Goal: Task Accomplishment & Management: Complete application form

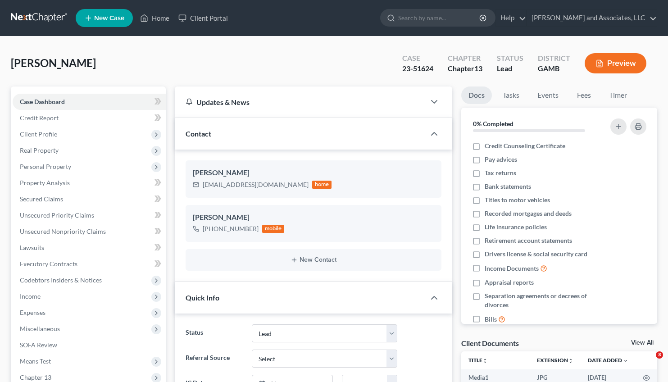
select select "4"
select select "0"
click at [155, 17] on link "Home" at bounding box center [155, 18] width 38 height 16
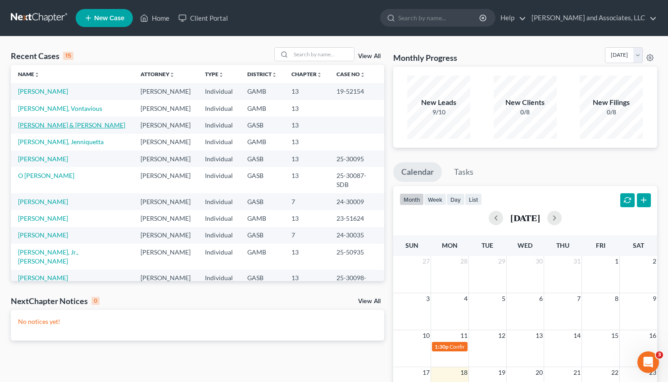
click at [57, 126] on link "[PERSON_NAME] & [PERSON_NAME]" at bounding box center [71, 125] width 107 height 8
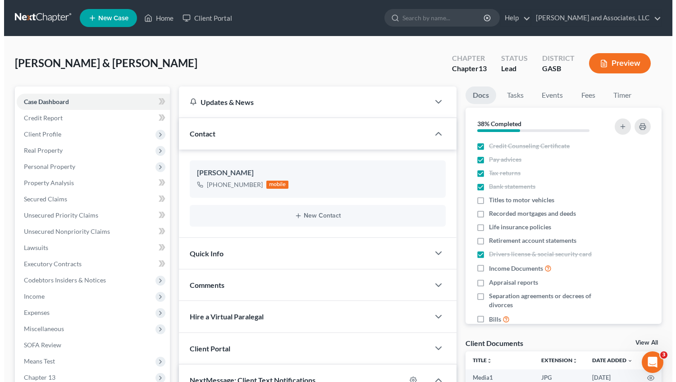
scroll to position [250, 0]
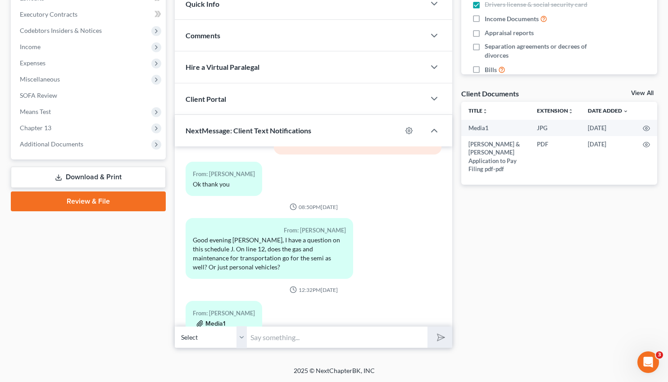
click at [215, 320] on button "Media1" at bounding box center [210, 323] width 29 height 7
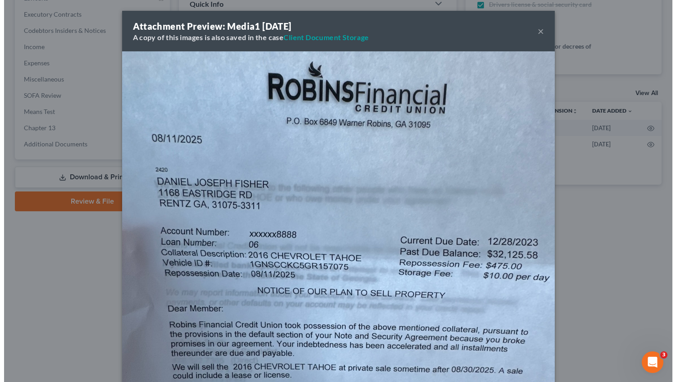
scroll to position [3040, 0]
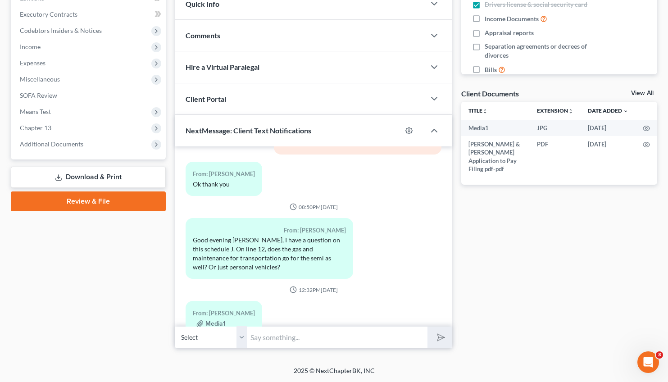
drag, startPoint x: 671, startPoint y: 126, endPoint x: 676, endPoint y: 219, distance: 93.4
click at [213, 320] on button "Media1" at bounding box center [210, 323] width 29 height 7
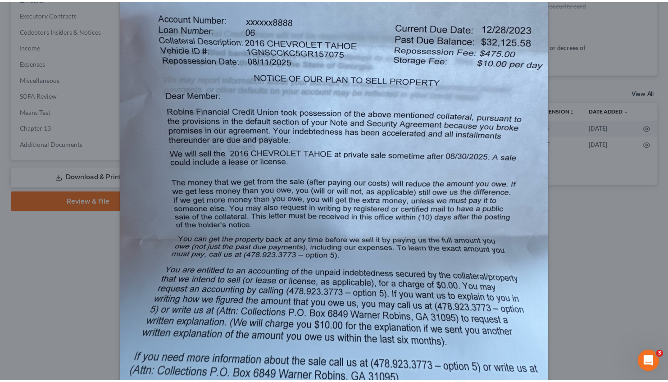
scroll to position [215, 0]
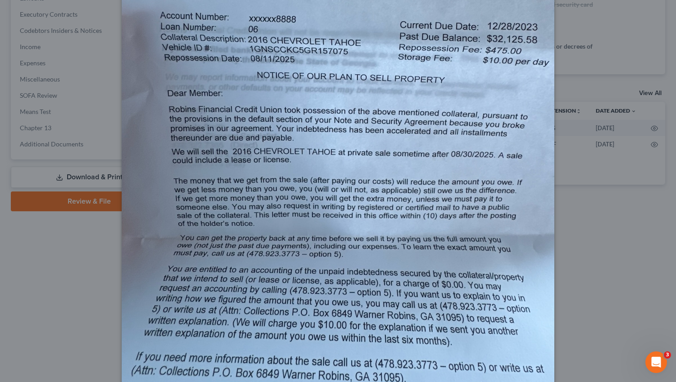
click at [631, 224] on div "Attachment Preview: Media1 [DATE] A copy of this images is also saved in the ca…" at bounding box center [338, 191] width 676 height 382
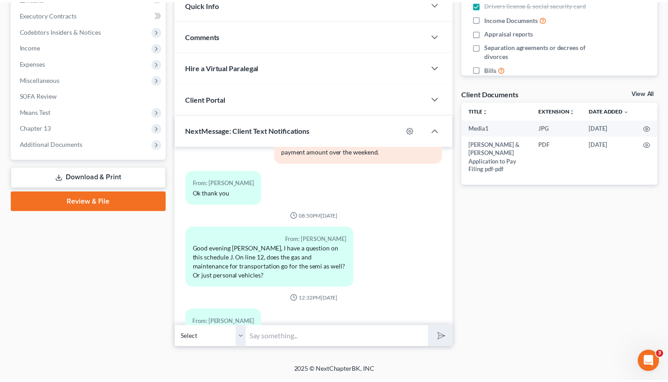
scroll to position [3040, 0]
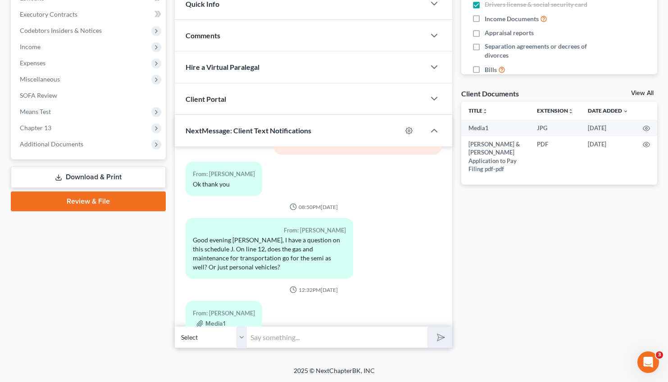
click at [291, 338] on input "text" at bounding box center [337, 337] width 181 height 22
drag, startPoint x: 418, startPoint y: 339, endPoint x: 274, endPoint y: 336, distance: 143.8
click at [274, 336] on input "Good Morning, [PERSON_NAME]. This is Attorney [PERSON_NAME]. Please provide the…" at bounding box center [337, 337] width 181 height 22
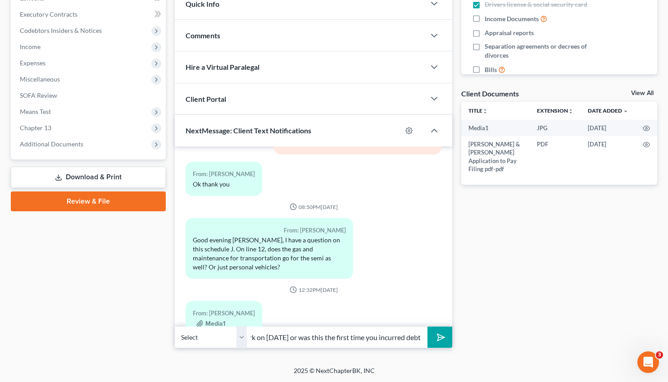
type input "Good Morning, [PERSON_NAME]. This is Attorney [PERSON_NAME]. Did you renew Lend…"
click at [434, 331] on button "submit" at bounding box center [440, 337] width 25 height 21
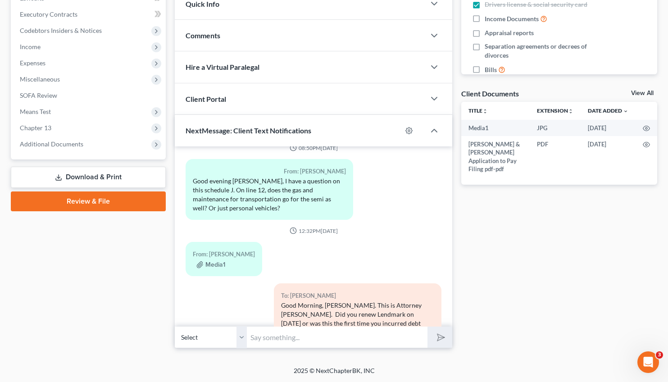
click at [303, 337] on input "text" at bounding box center [337, 337] width 181 height 22
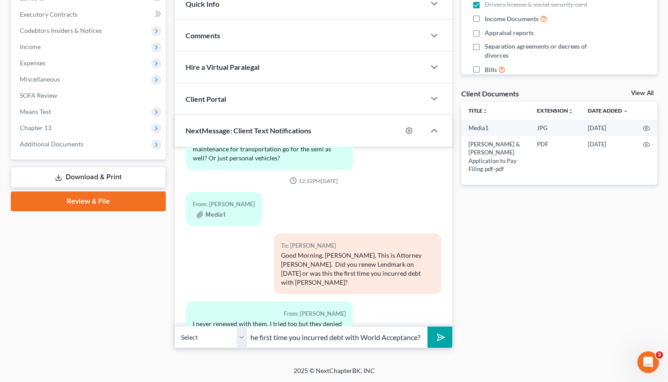
scroll to position [0, 328]
type input "Same question regarding World Acceptance. Did you renew World Acceptance on [DA…"
click at [428, 327] on button "submit" at bounding box center [440, 337] width 25 height 21
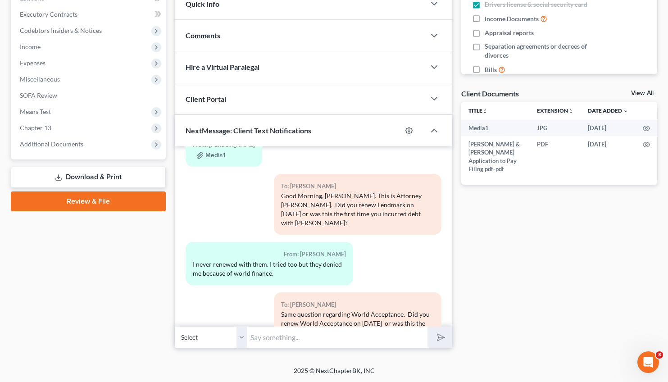
scroll to position [3258, 0]
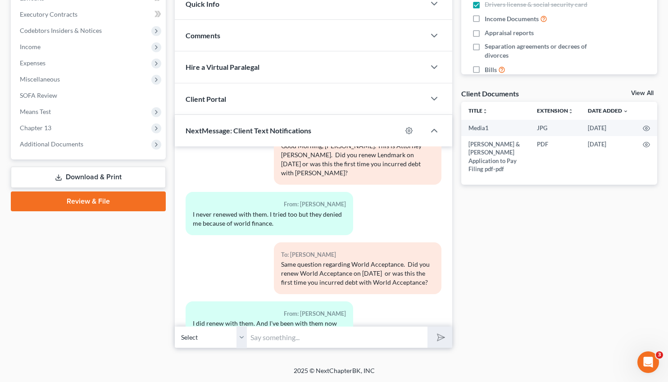
click at [261, 340] on input "text" at bounding box center [337, 337] width 181 height 22
type input "o"
type input "Ok, thank you."
click at [428, 327] on button "submit" at bounding box center [440, 337] width 25 height 21
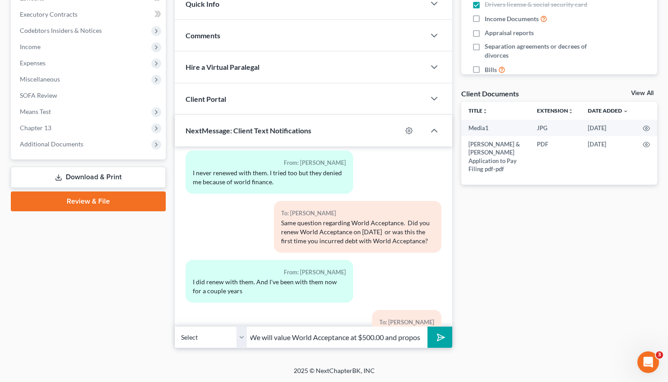
scroll to position [0, 0]
type input "W"
type input "I am with a client, but will call you within 30 minutes."
click at [428, 327] on button "submit" at bounding box center [440, 337] width 25 height 21
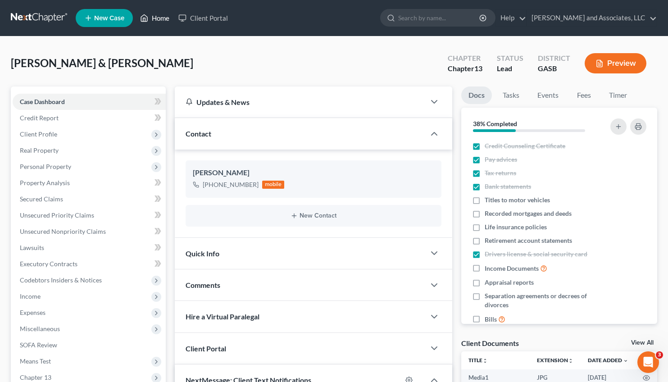
click at [158, 17] on link "Home" at bounding box center [155, 18] width 38 height 16
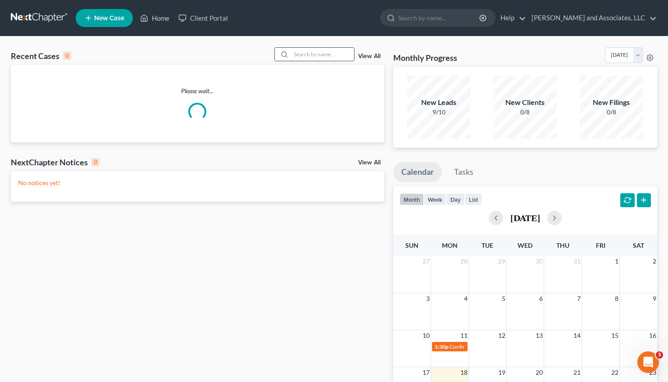
click at [297, 57] on input "search" at bounding box center [322, 54] width 63 height 13
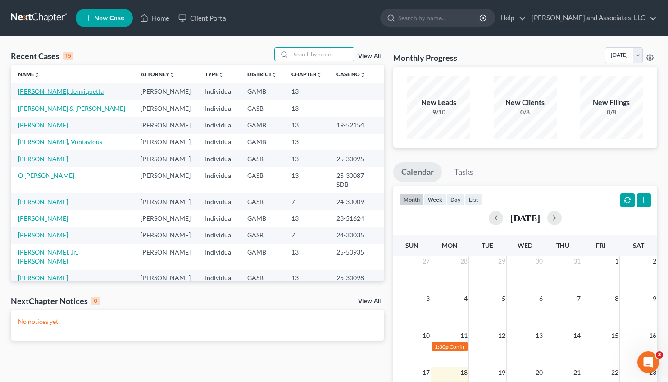
click at [34, 91] on link "[PERSON_NAME], Jenniquetta" at bounding box center [61, 91] width 86 height 8
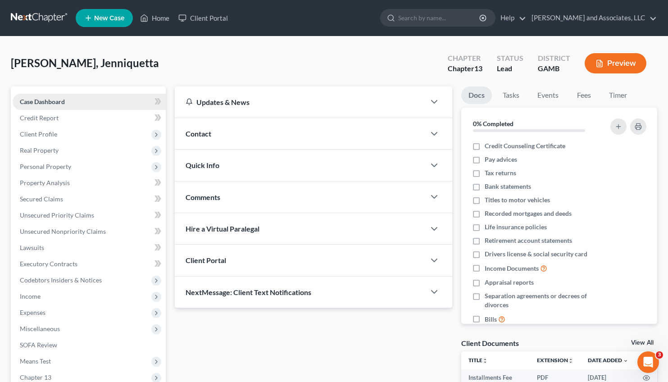
click at [55, 100] on span "Case Dashboard" at bounding box center [42, 102] width 45 height 8
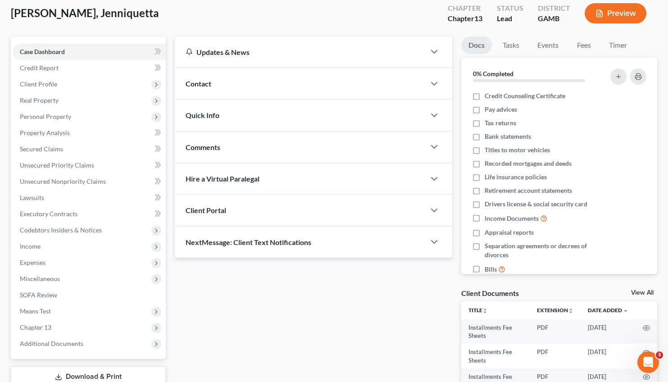
scroll to position [50, 0]
click at [49, 81] on span "Client Profile" at bounding box center [38, 84] width 37 height 8
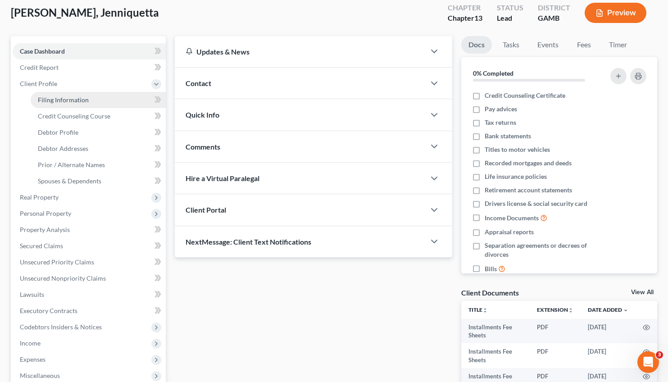
click at [70, 95] on link "Filing Information" at bounding box center [98, 100] width 135 height 16
select select "1"
select select "0"
select select "3"
select select "10"
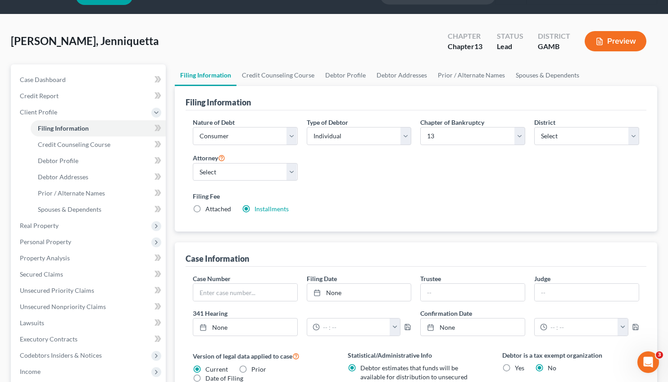
scroll to position [6, 0]
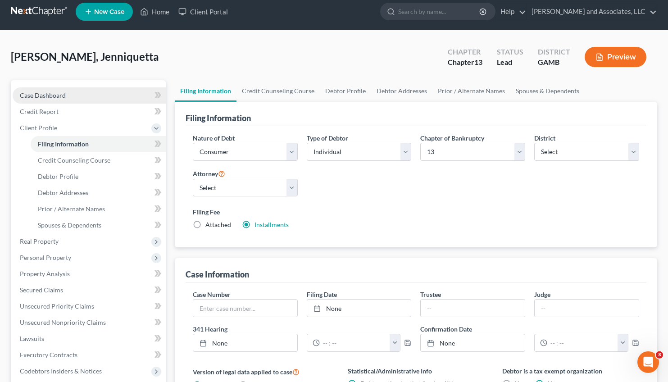
click at [38, 96] on span "Case Dashboard" at bounding box center [43, 95] width 46 height 8
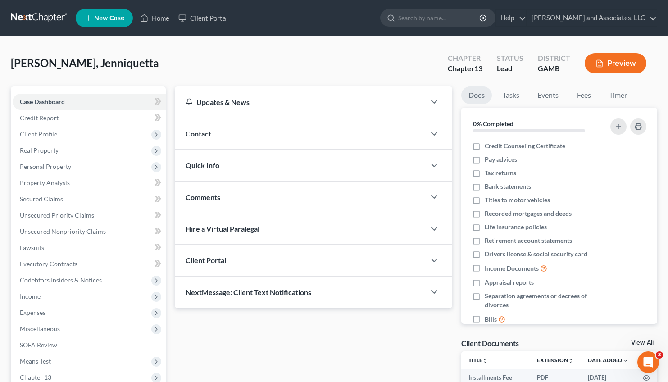
click at [211, 132] on span "Contact" at bounding box center [199, 133] width 26 height 9
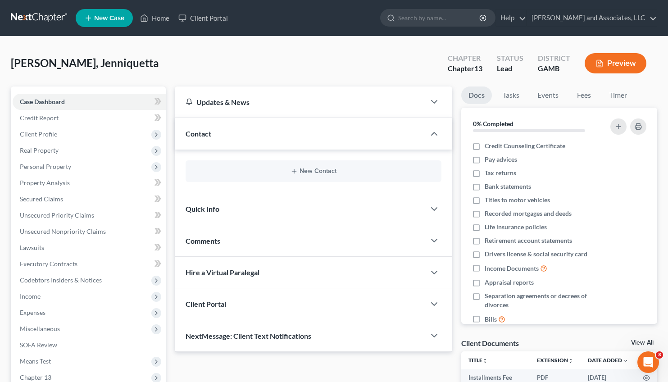
click at [323, 176] on div "New Contact" at bounding box center [314, 171] width 256 height 22
click at [318, 173] on button "New Contact" at bounding box center [314, 171] width 242 height 7
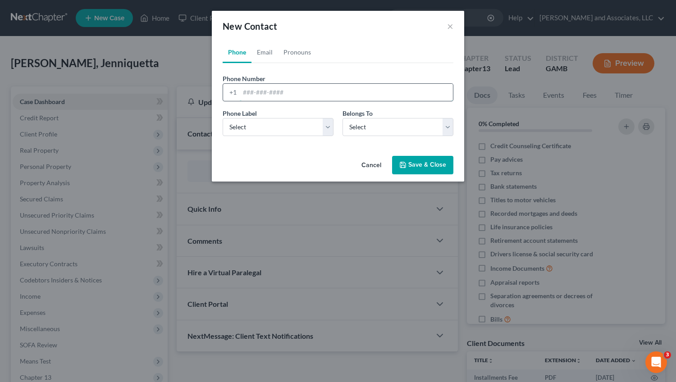
click at [262, 96] on input "tel" at bounding box center [346, 92] width 213 height 17
type input "[PHONE_NUMBER]"
click at [223, 118] on select "Select Mobile Home Work Other" at bounding box center [278, 127] width 111 height 18
select select "0"
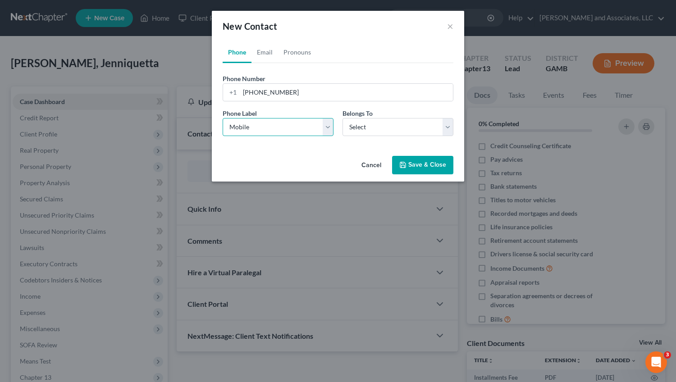
click option "Mobile" at bounding box center [0, 0] width 0 height 0
click at [342, 118] on select "Select Client Other" at bounding box center [397, 127] width 111 height 18
select select "0"
click option "Client" at bounding box center [0, 0] width 0 height 0
click at [418, 165] on button "Save & Close" at bounding box center [422, 165] width 61 height 19
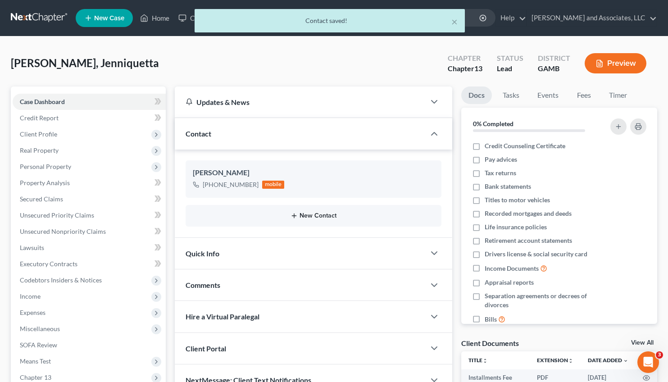
click at [310, 214] on button "New Contact" at bounding box center [314, 215] width 242 height 7
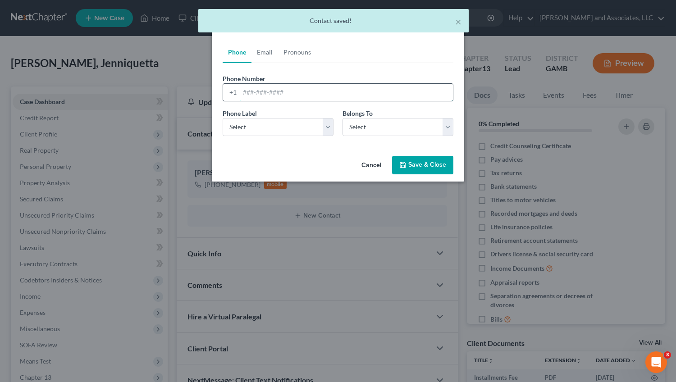
click at [277, 91] on input "tel" at bounding box center [346, 92] width 213 height 17
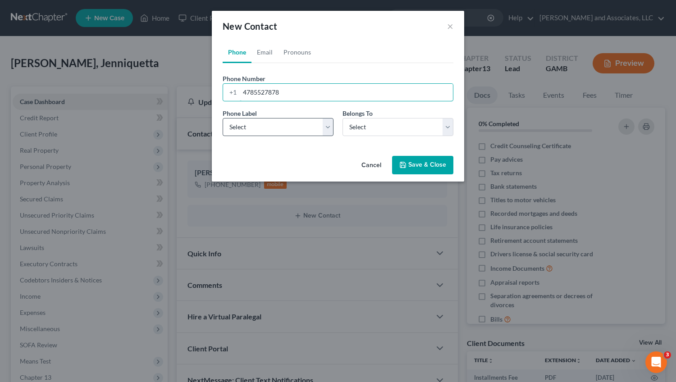
type input "4785527878"
click at [223, 118] on select "Select Mobile Home Work Other" at bounding box center [278, 127] width 111 height 18
select select "2"
click option "Work" at bounding box center [0, 0] width 0 height 0
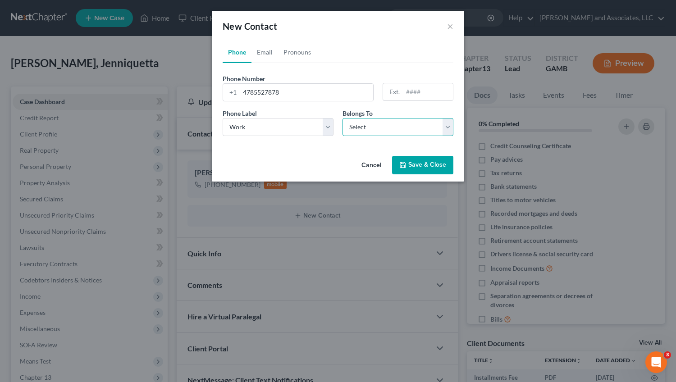
click at [342, 118] on select "Select Client Other" at bounding box center [397, 127] width 111 height 18
select select "0"
click option "Client" at bounding box center [0, 0] width 0 height 0
click at [442, 165] on button "Save & Close" at bounding box center [422, 165] width 61 height 19
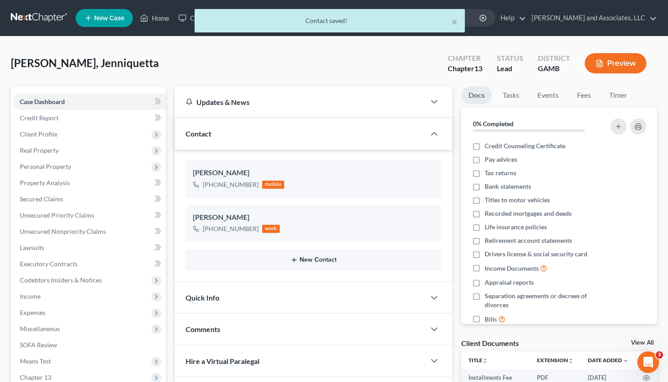
click at [315, 263] on button "New Contact" at bounding box center [314, 259] width 242 height 7
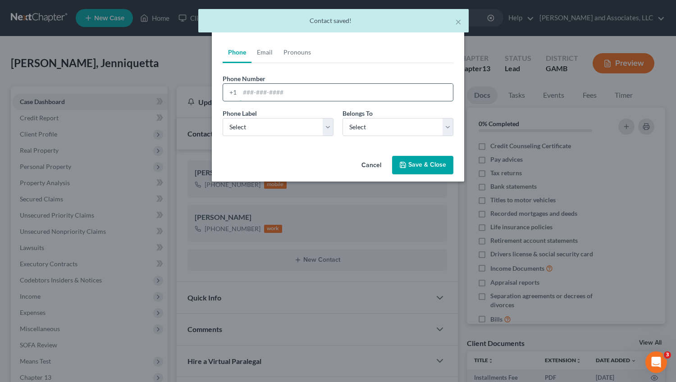
click at [252, 88] on input "tel" at bounding box center [346, 92] width 213 height 17
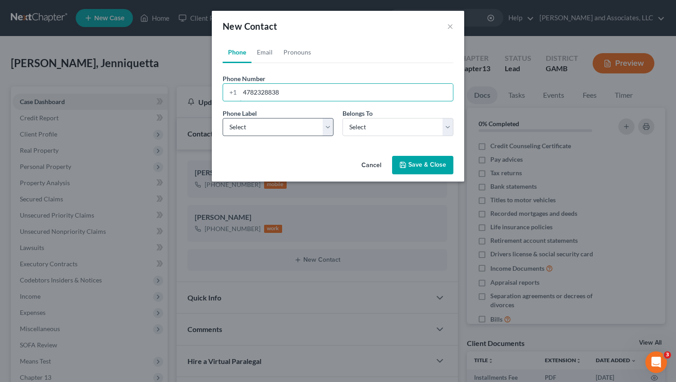
type input "4782328838"
click at [223, 118] on select "Select Mobile Home Work Other" at bounding box center [278, 127] width 111 height 18
select select "3"
click option "Other" at bounding box center [0, 0] width 0 height 0
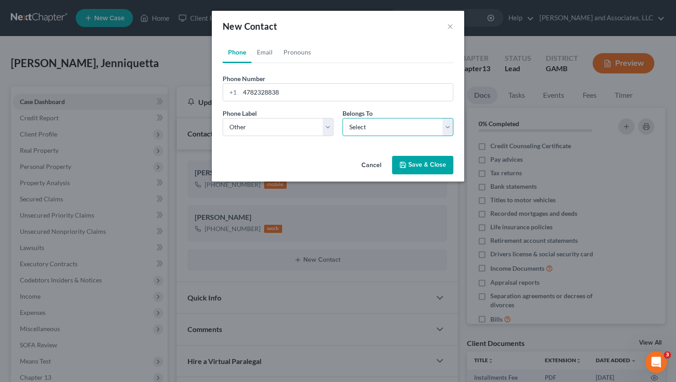
click at [342, 118] on select "Select Client Other" at bounding box center [397, 127] width 111 height 18
select select "1"
click option "Other" at bounding box center [0, 0] width 0 height 0
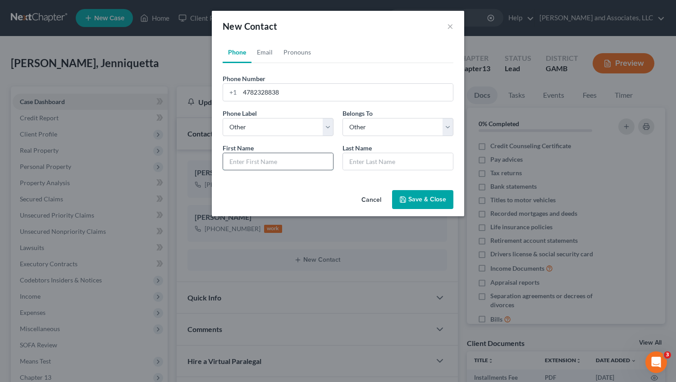
click at [279, 164] on input "text" at bounding box center [278, 161] width 110 height 17
type input "[PERSON_NAME]"
type input "(Mother)"
click at [420, 203] on button "Save & Close" at bounding box center [422, 199] width 61 height 19
